Goal: Task Accomplishment & Management: Manage account settings

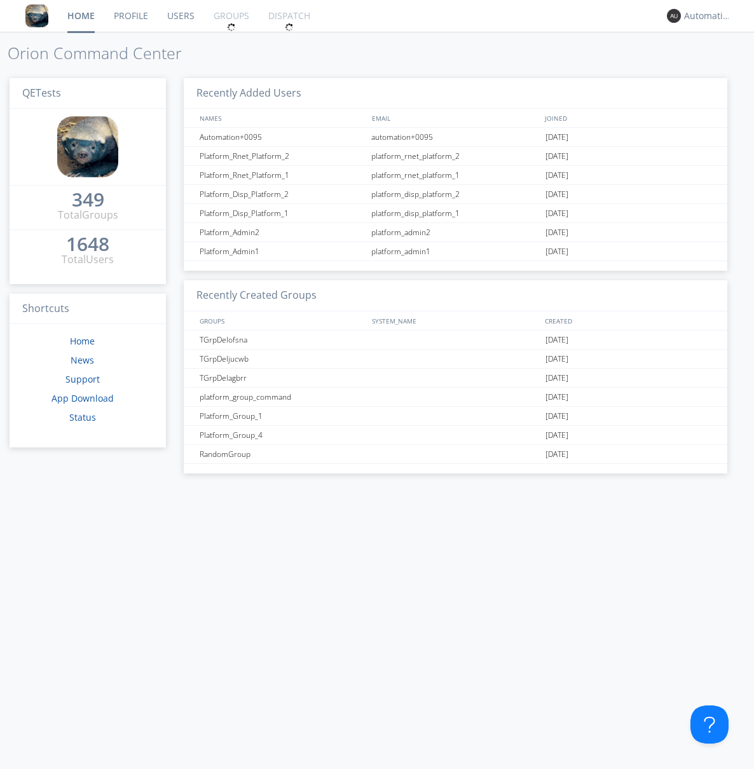
click at [230, 16] on link "Groups" at bounding box center [231, 16] width 55 height 32
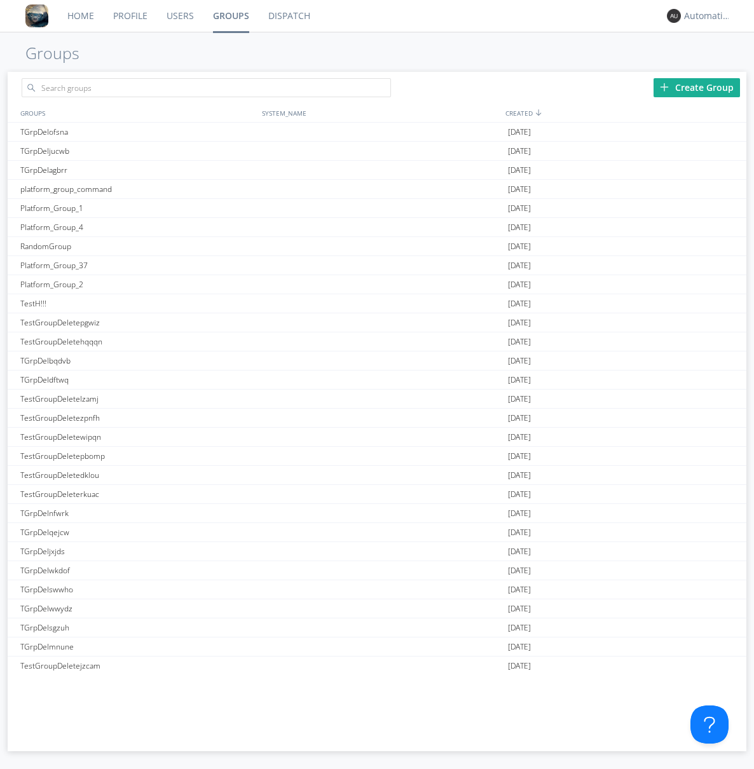
click at [697, 87] on div "Create Group" at bounding box center [696, 87] width 86 height 19
click at [230, 16] on link "Groups" at bounding box center [230, 16] width 55 height 32
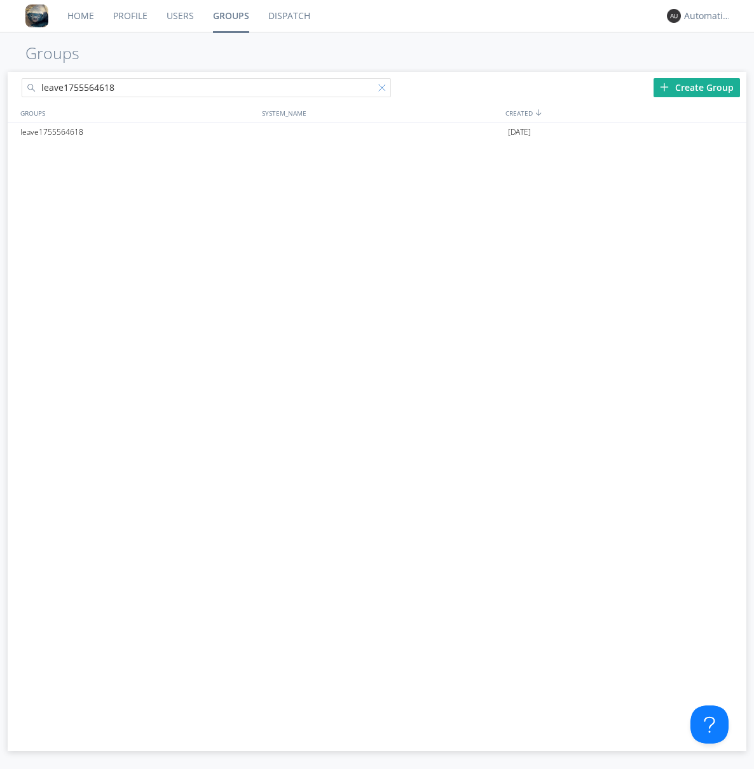
type input "leave1755564618"
click at [384, 90] on div at bounding box center [384, 90] width 13 height 13
type input "leave1755564618"
click at [138, 132] on div "leave1755564618" at bounding box center [138, 132] width 242 height 19
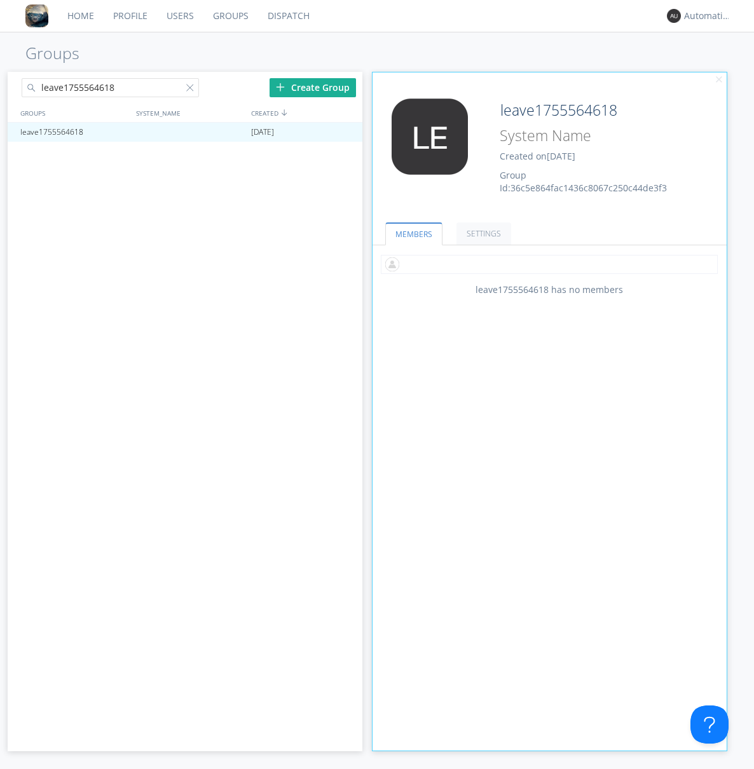
click at [549, 264] on input "text" at bounding box center [549, 264] width 337 height 19
type input "automation+0102"
click at [547, 264] on input "text" at bounding box center [549, 264] width 337 height 19
type input "automation+0103"
click at [547, 264] on input "text" at bounding box center [549, 264] width 337 height 19
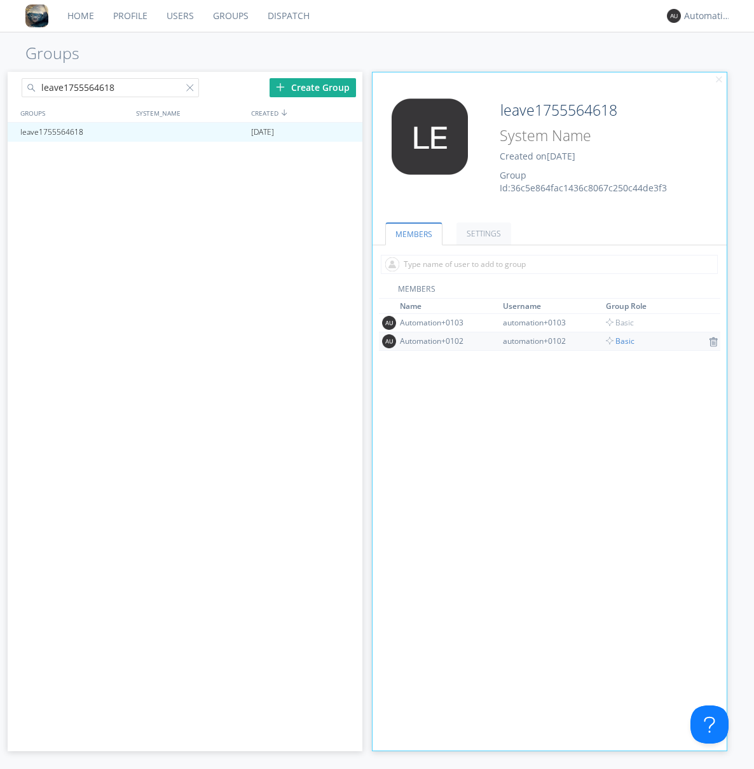
click at [615, 341] on span "Basic" at bounding box center [620, 341] width 29 height 11
click at [346, 132] on div at bounding box center [345, 132] width 13 height 10
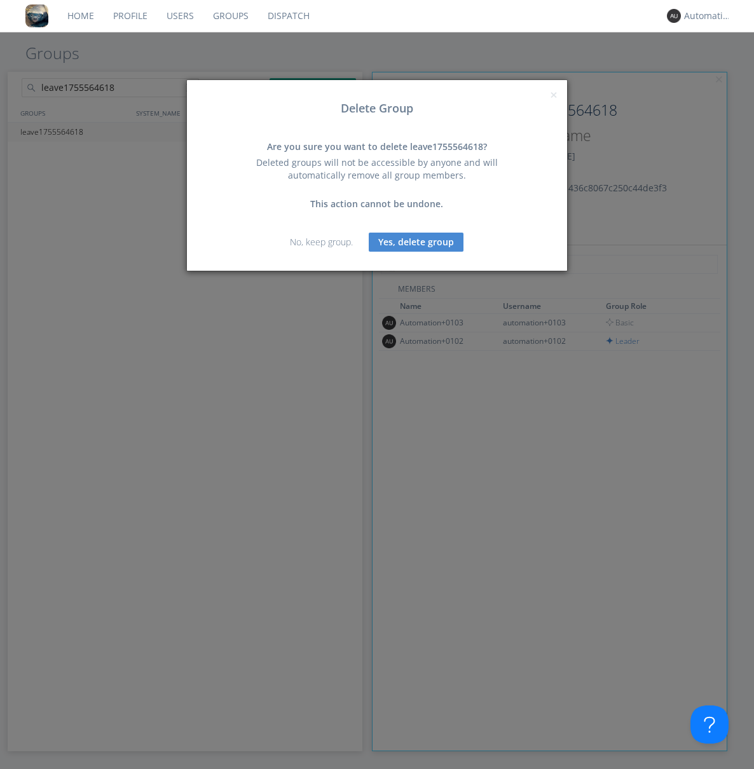
click at [416, 242] on button "Yes, delete group" at bounding box center [416, 242] width 95 height 19
